Goal: Check status: Check status

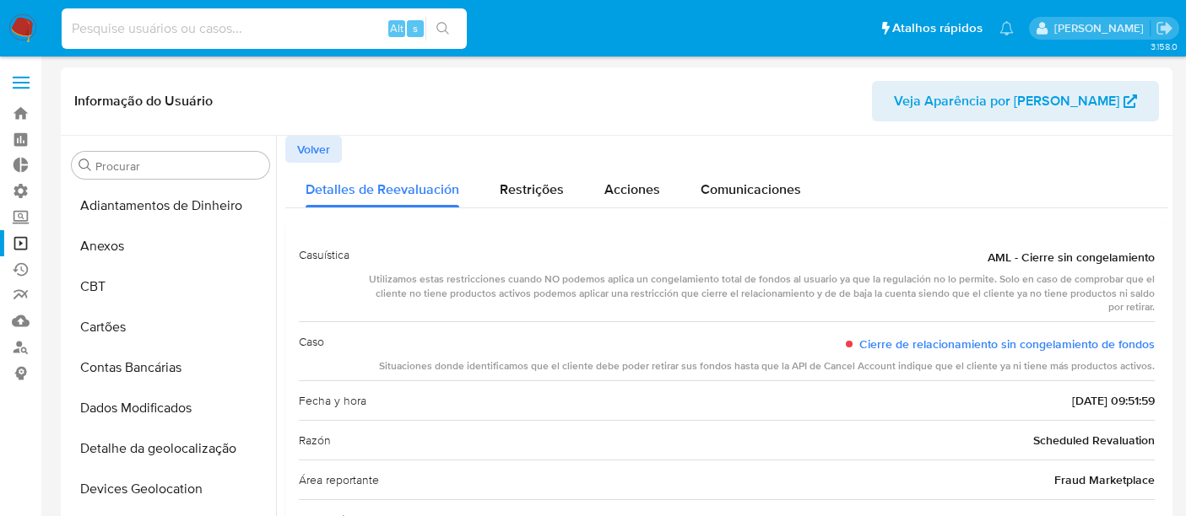
select select "10"
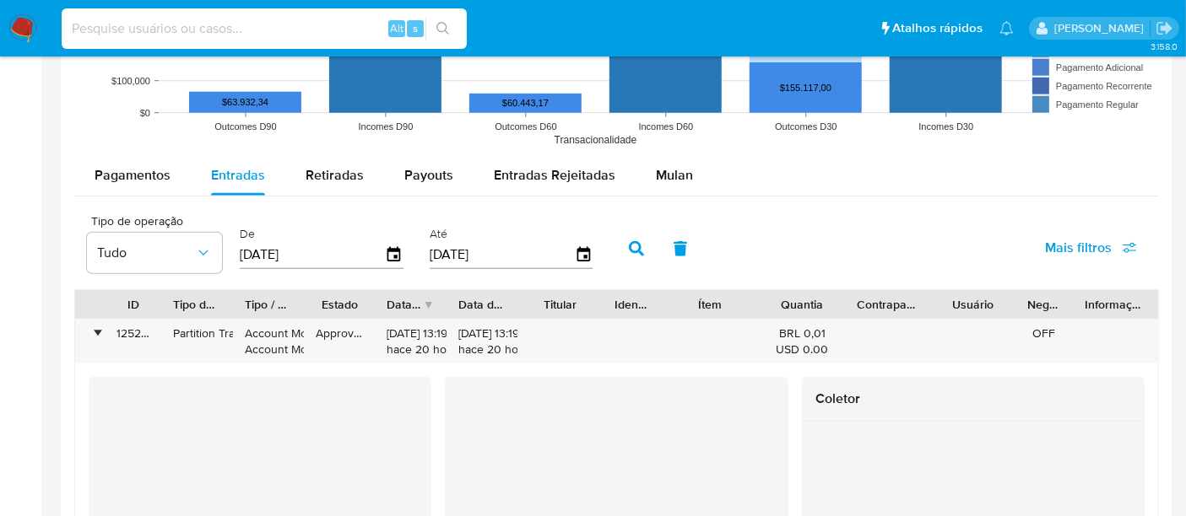
scroll to position [123, 0]
type input "qqQnnDxByZrOeheCnXhXYB6Q"
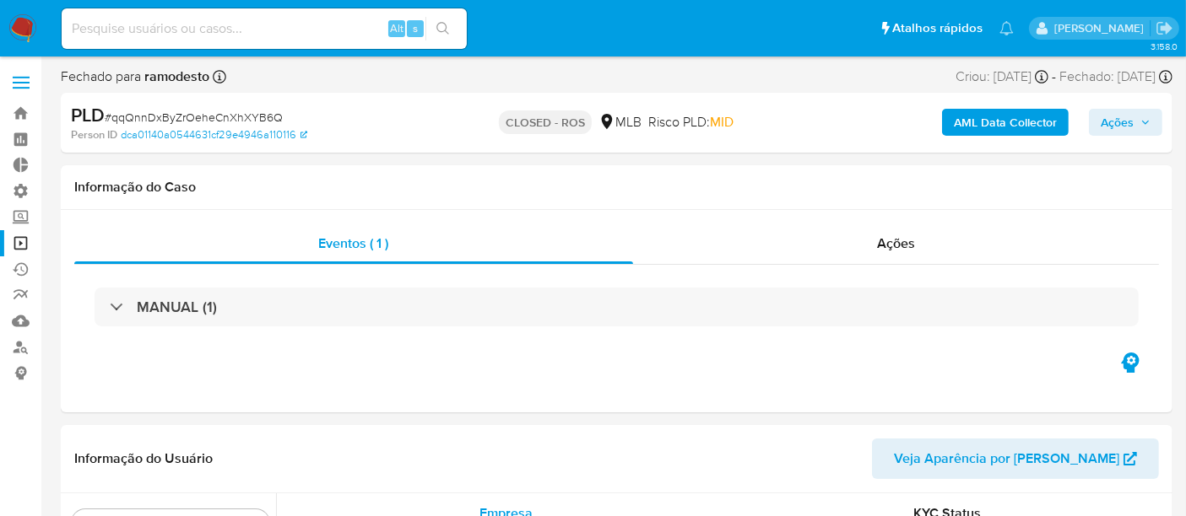
scroll to position [793, 0]
click at [883, 236] on span "Ações" at bounding box center [896, 243] width 38 height 19
select select "10"
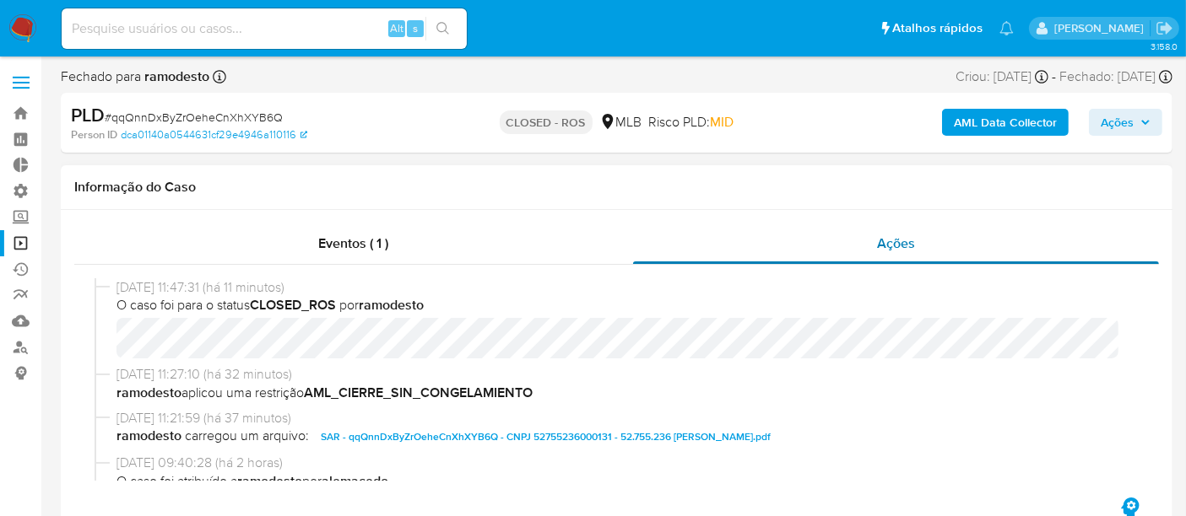
click at [883, 236] on span "Ações" at bounding box center [896, 243] width 38 height 19
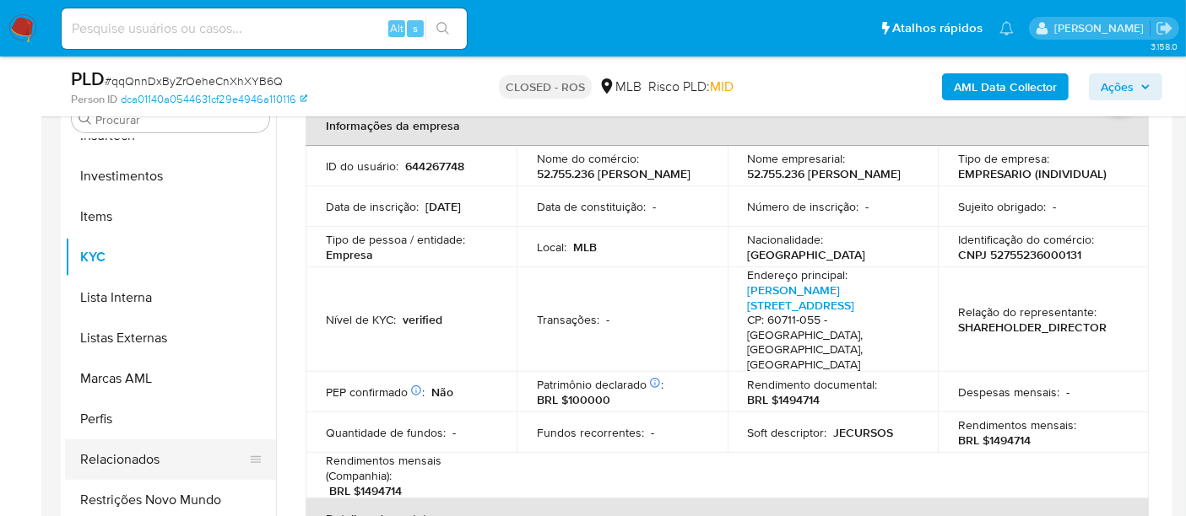
scroll to position [94, 0]
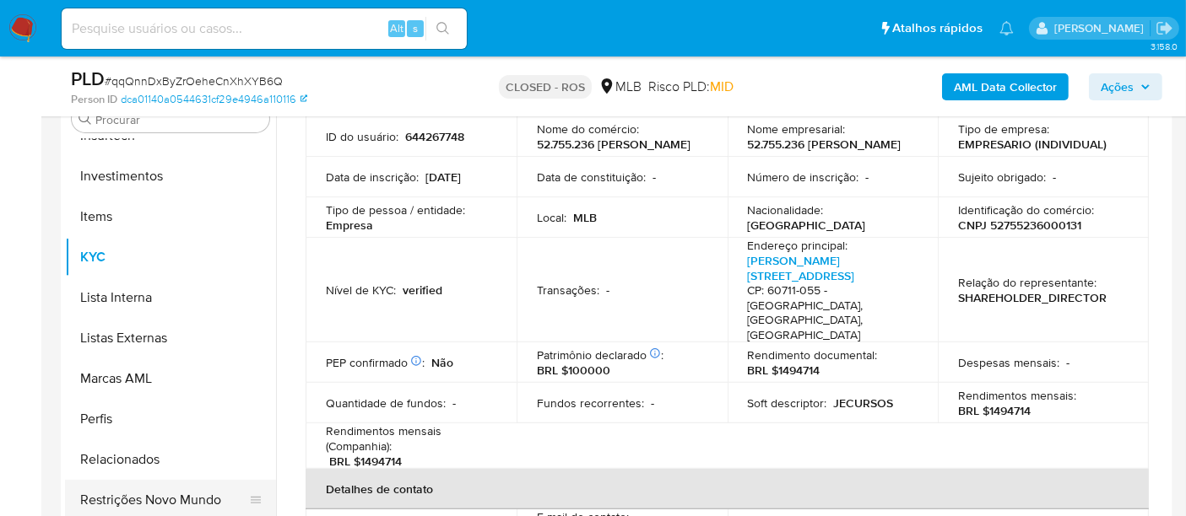
click at [174, 486] on button "Restrições Novo Mundo" at bounding box center [163, 500] width 197 height 41
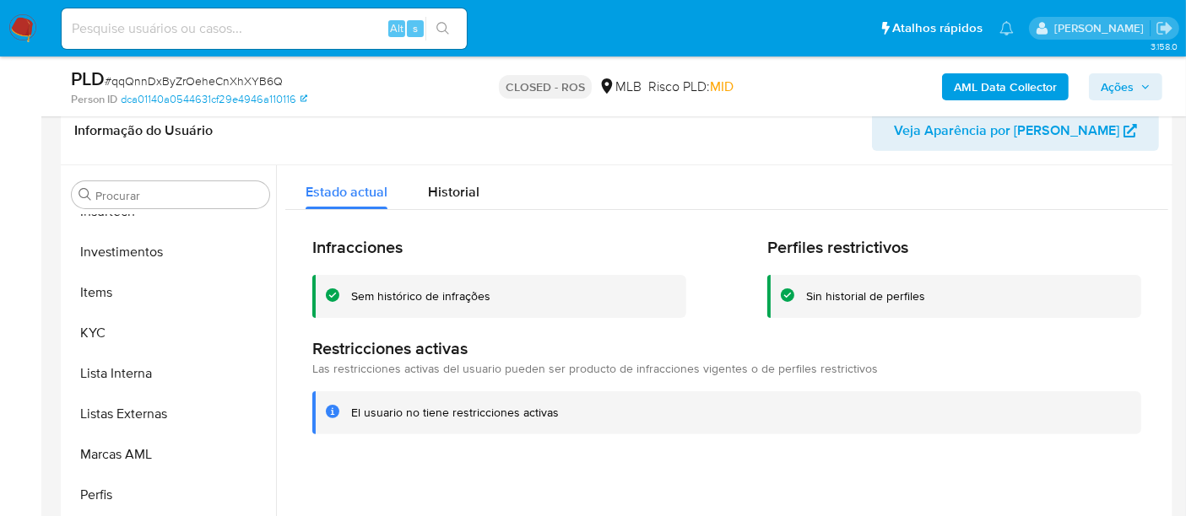
scroll to position [375, 0]
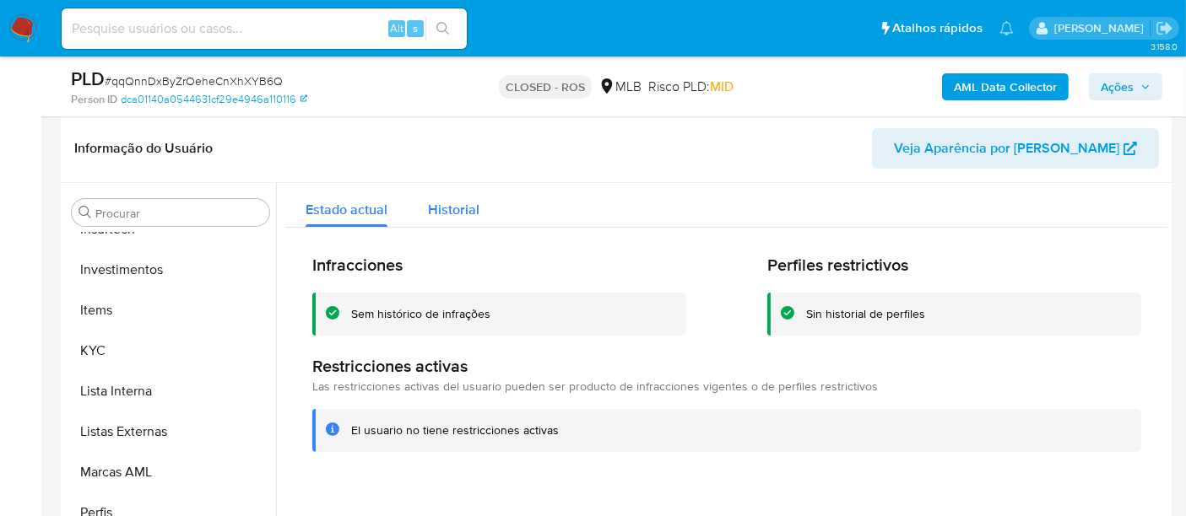
click at [467, 208] on span "Historial" at bounding box center [453, 209] width 51 height 19
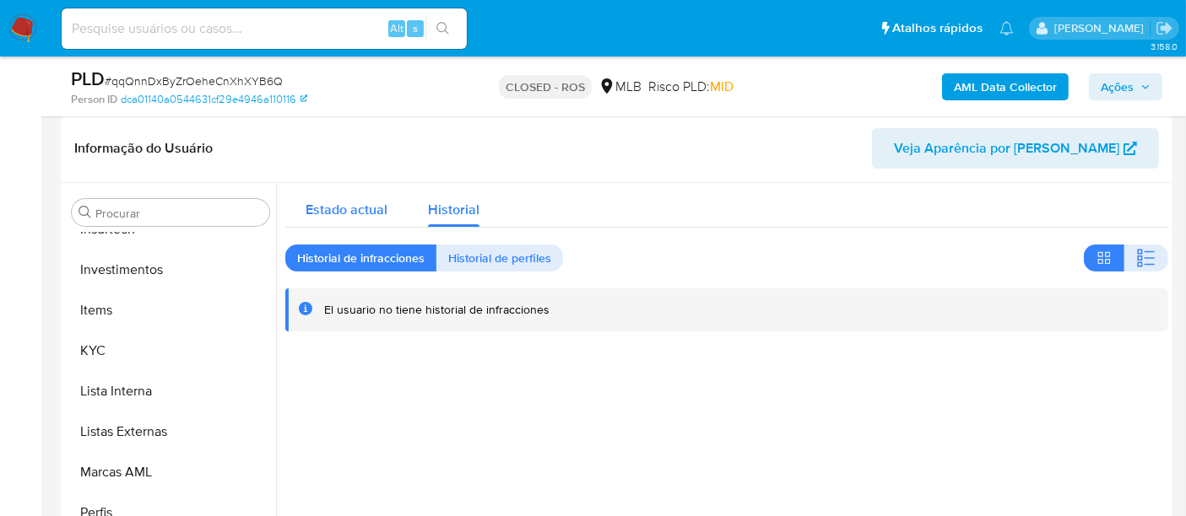
click at [353, 208] on span "Estado actual" at bounding box center [346, 209] width 82 height 19
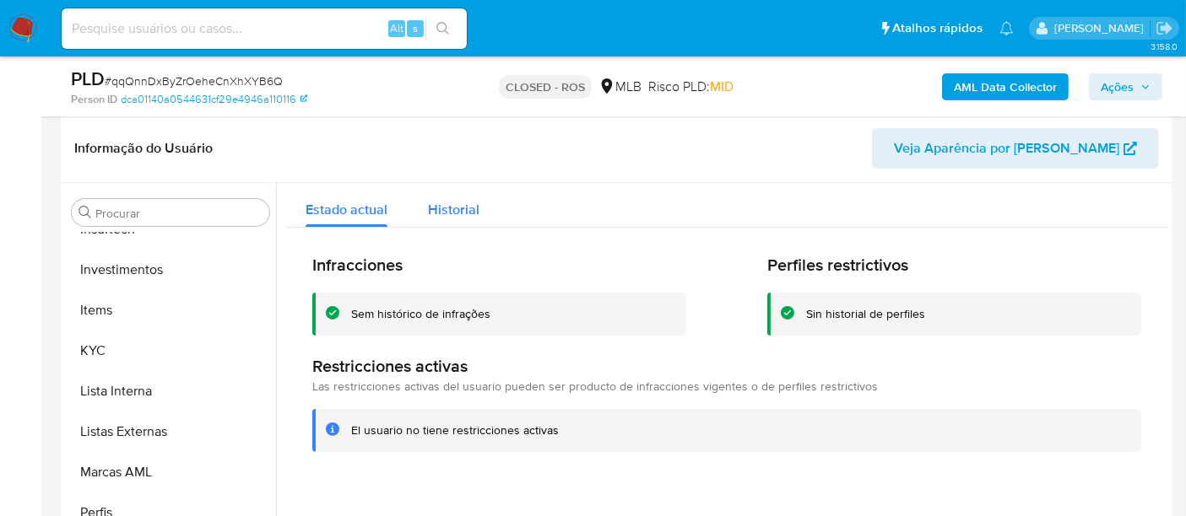
click at [457, 213] on span "Historial" at bounding box center [453, 209] width 51 height 19
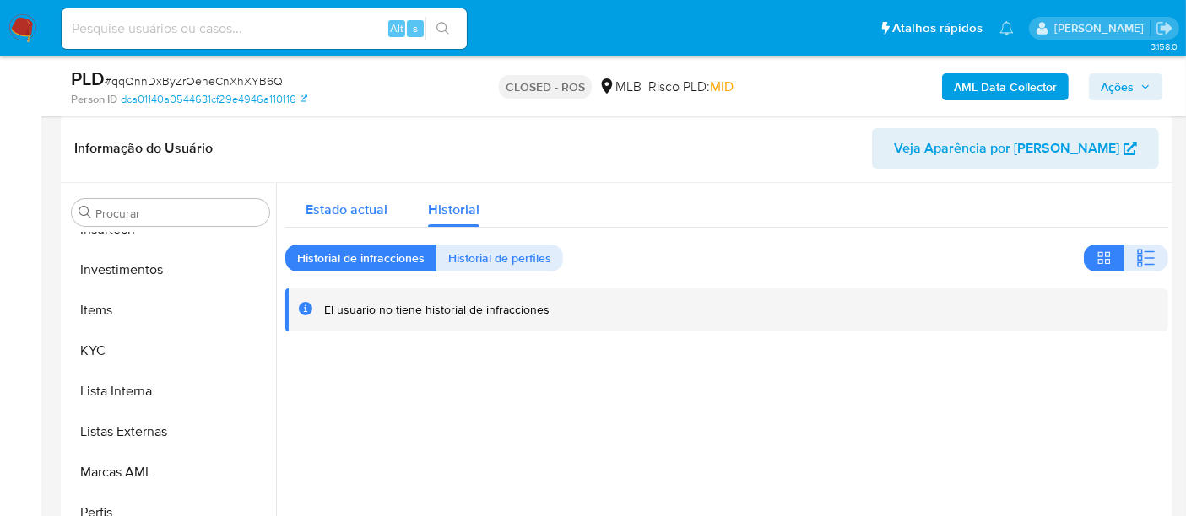
click at [318, 214] on span "Estado actual" at bounding box center [346, 209] width 82 height 19
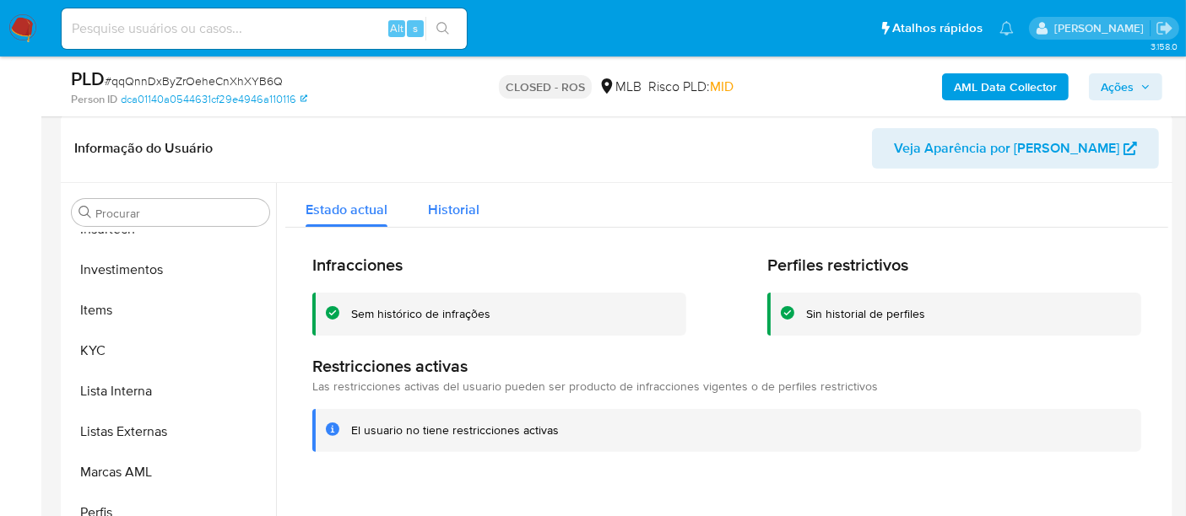
click at [460, 215] on span "Historial" at bounding box center [453, 209] width 51 height 19
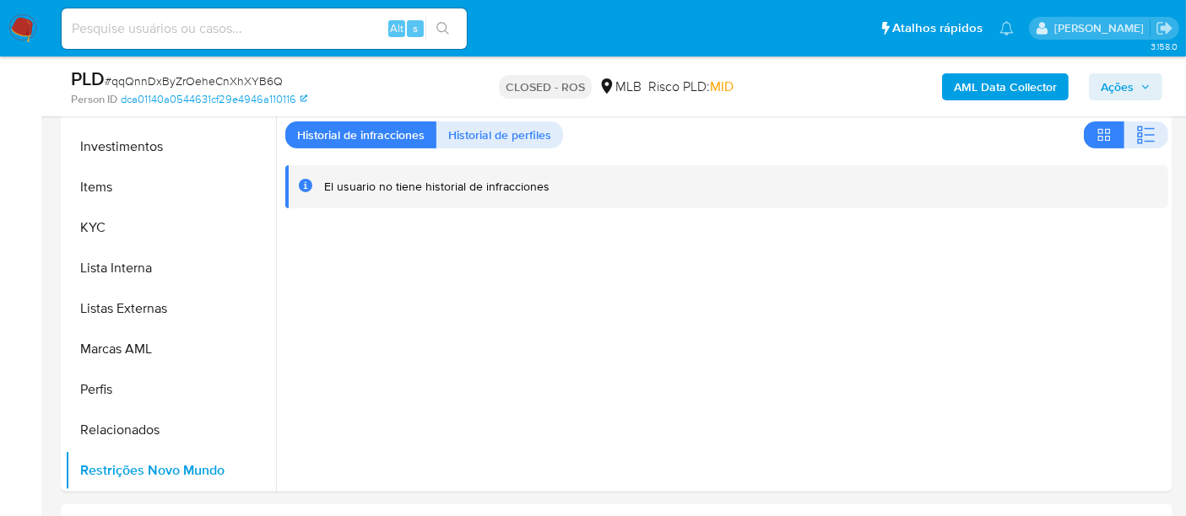
scroll to position [468, 0]
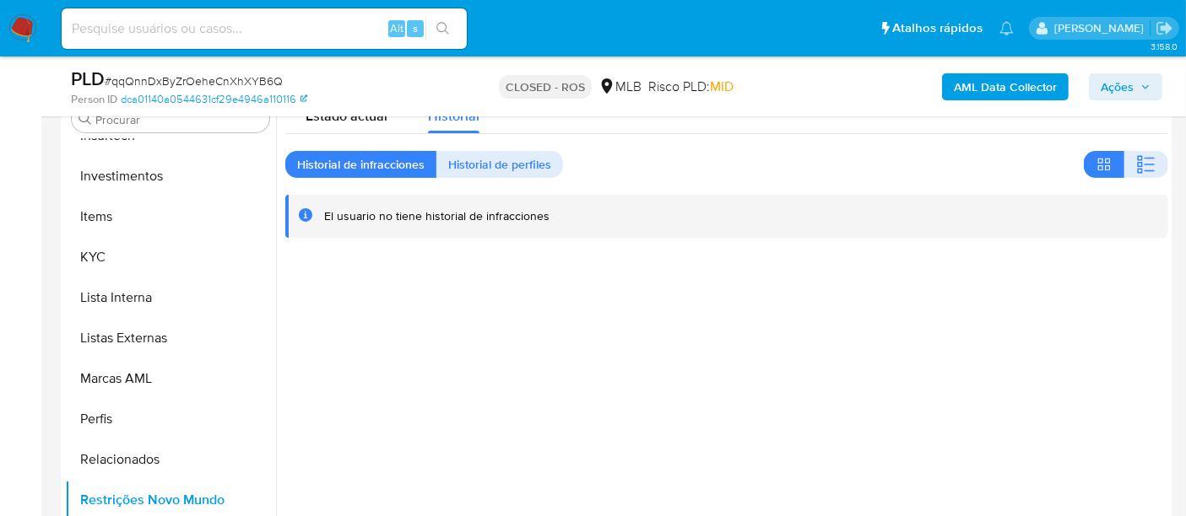
click at [156, 19] on input at bounding box center [264, 29] width 405 height 22
paste input "B3kMwPqPpteLI14oas206xlZ"
type input "B3kMwPqPpteLI14oas206xlZ"
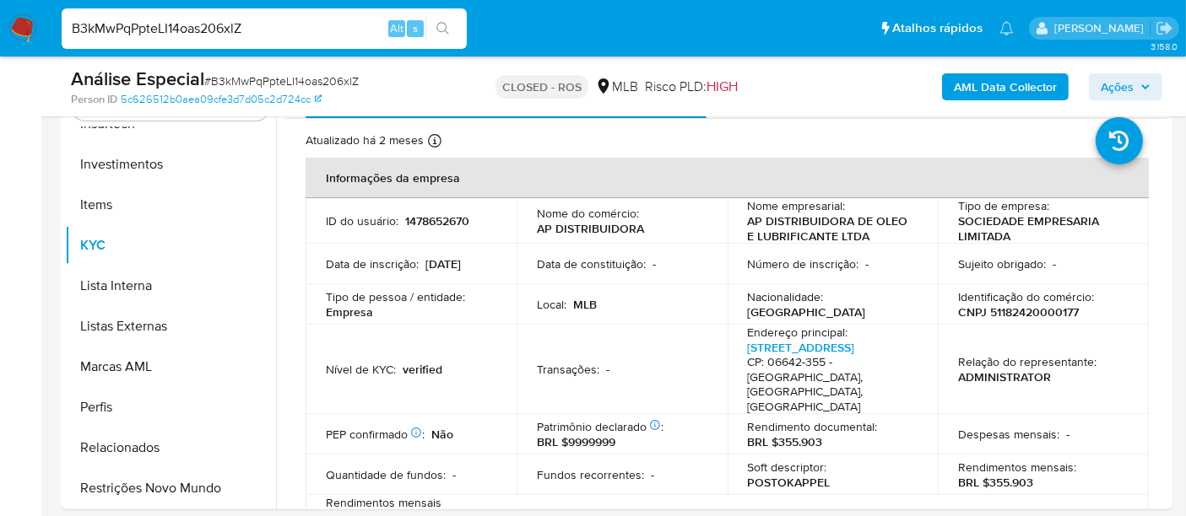
scroll to position [375, 0]
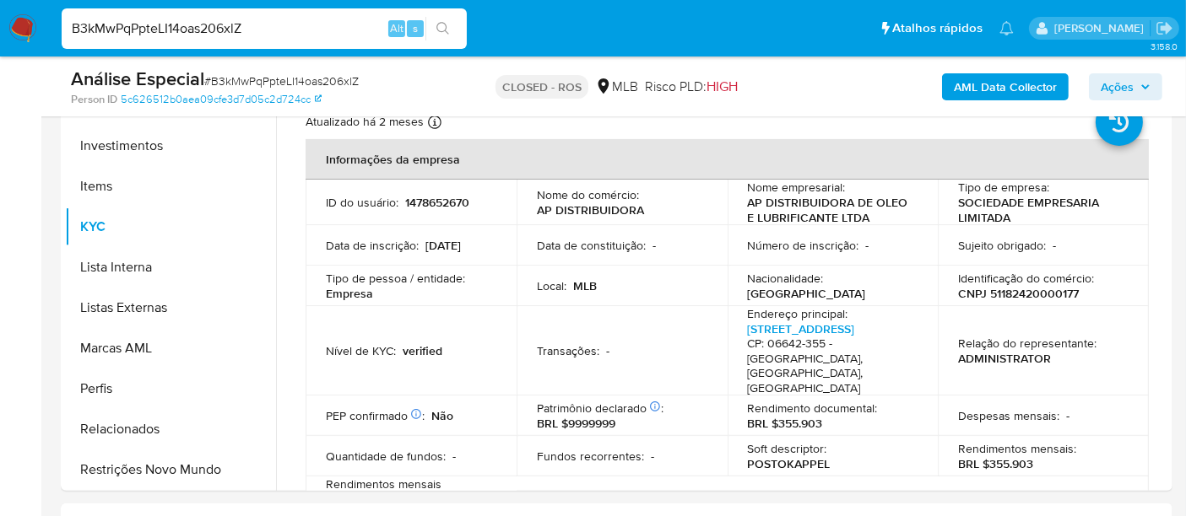
select select "10"
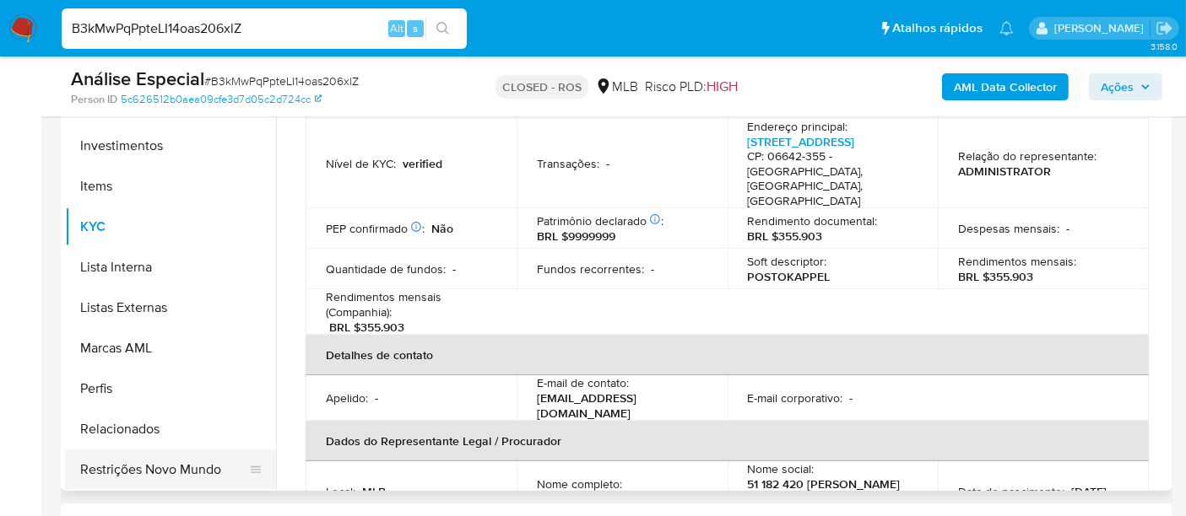
click at [149, 476] on button "Restrições Novo Mundo" at bounding box center [163, 470] width 197 height 41
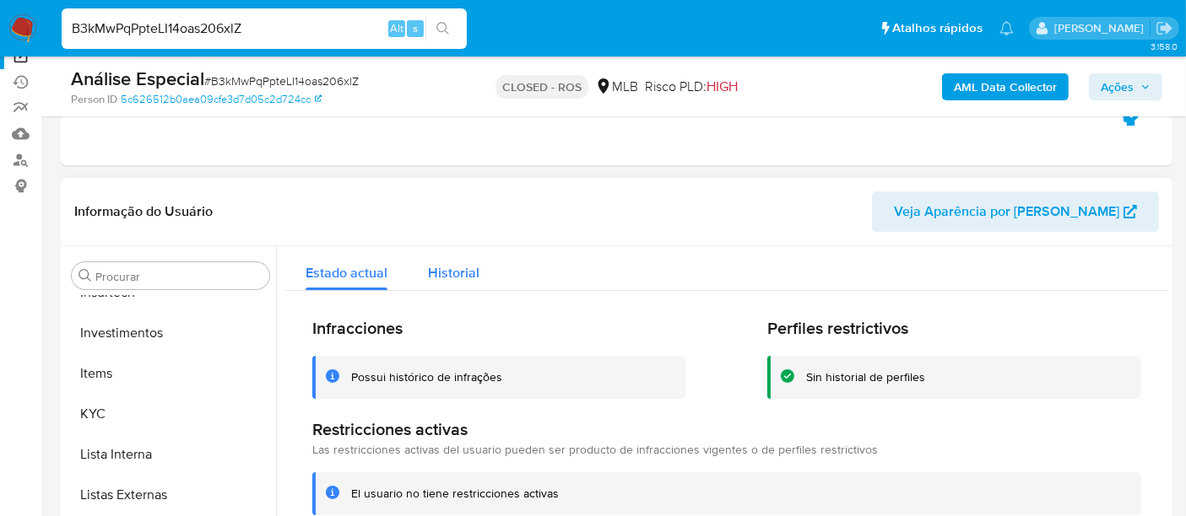
click at [457, 269] on span "Historial" at bounding box center [453, 272] width 51 height 19
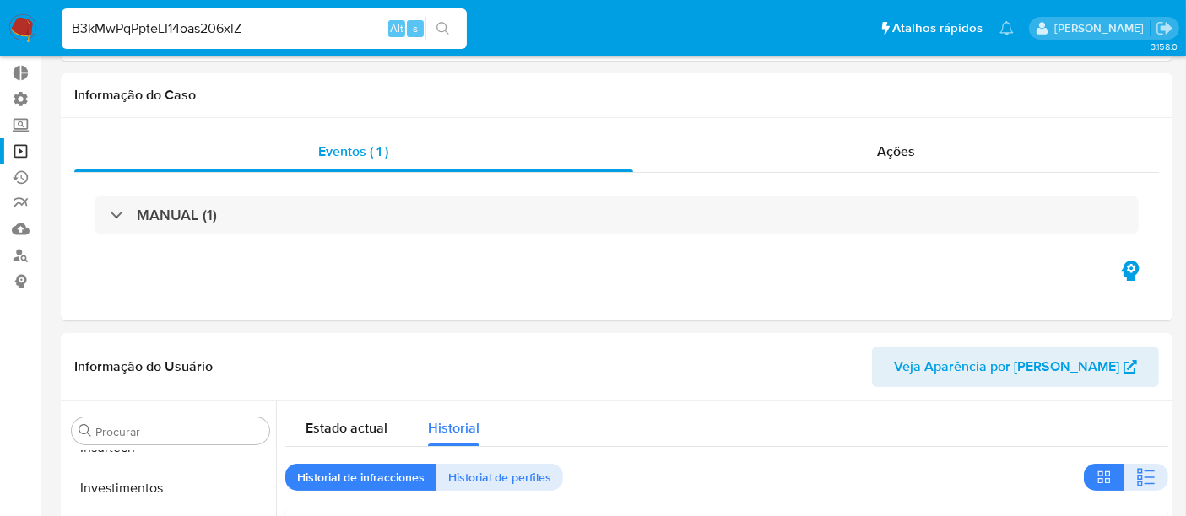
scroll to position [0, 0]
